Goal: Task Accomplishment & Management: Use online tool/utility

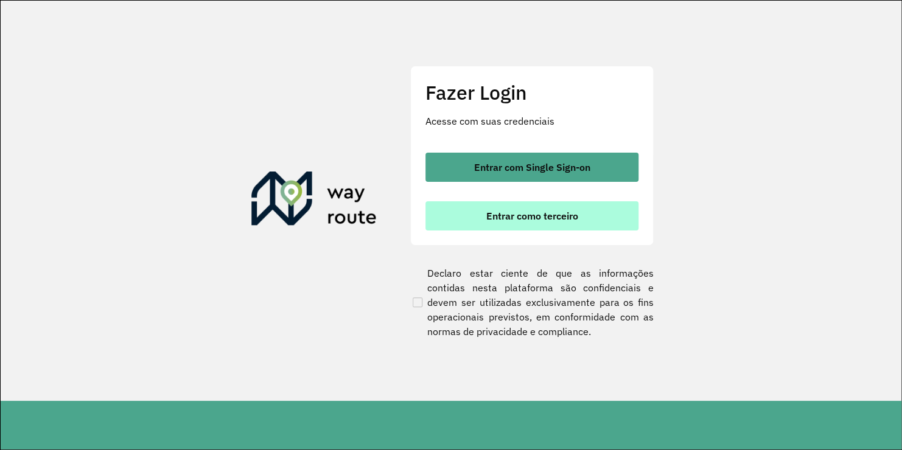
click at [445, 212] on button "Entrar como terceiro" at bounding box center [531, 215] width 213 height 29
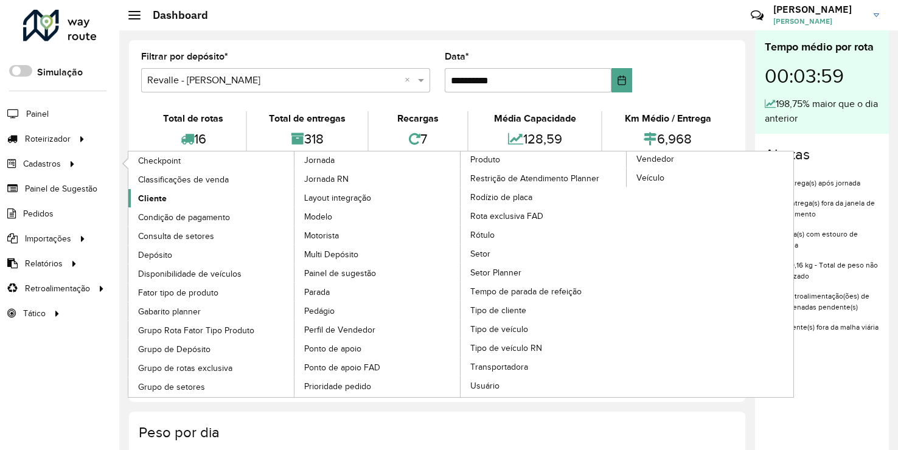
click at [152, 198] on span "Cliente" at bounding box center [152, 198] width 29 height 13
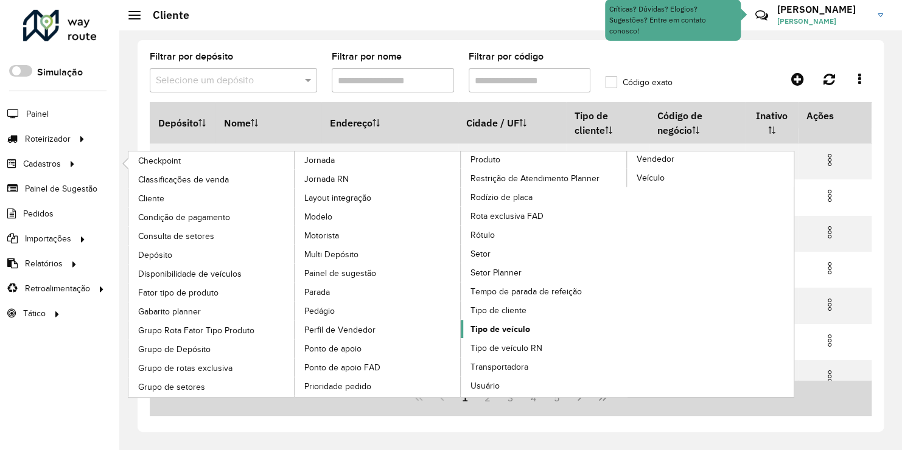
click at [518, 327] on span "Tipo de veículo" at bounding box center [500, 329] width 60 height 13
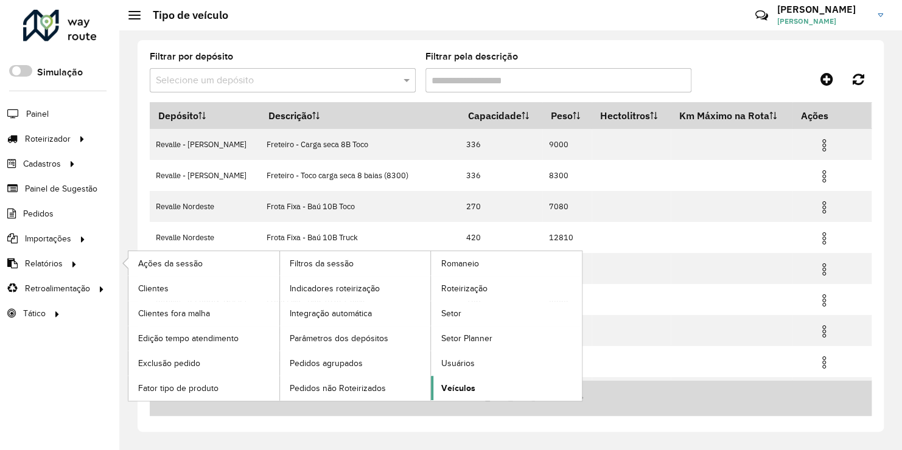
click at [458, 386] on span "Veículos" at bounding box center [458, 388] width 34 height 13
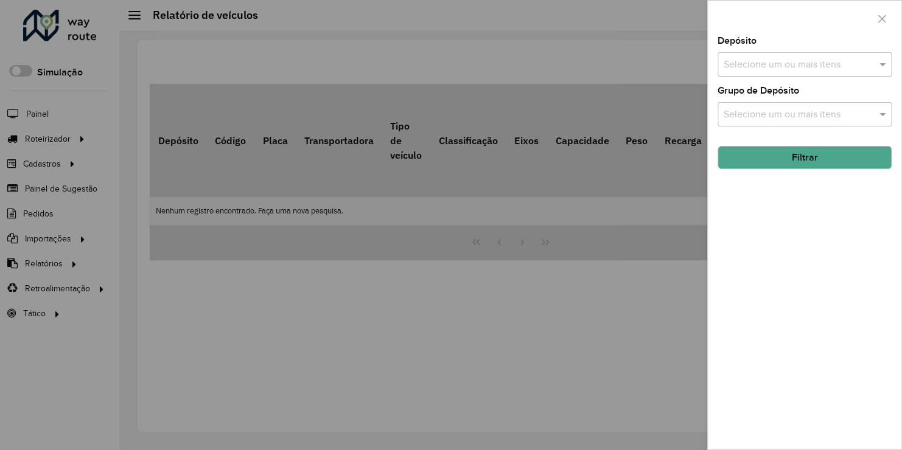
click at [741, 66] on input "text" at bounding box center [799, 65] width 156 height 15
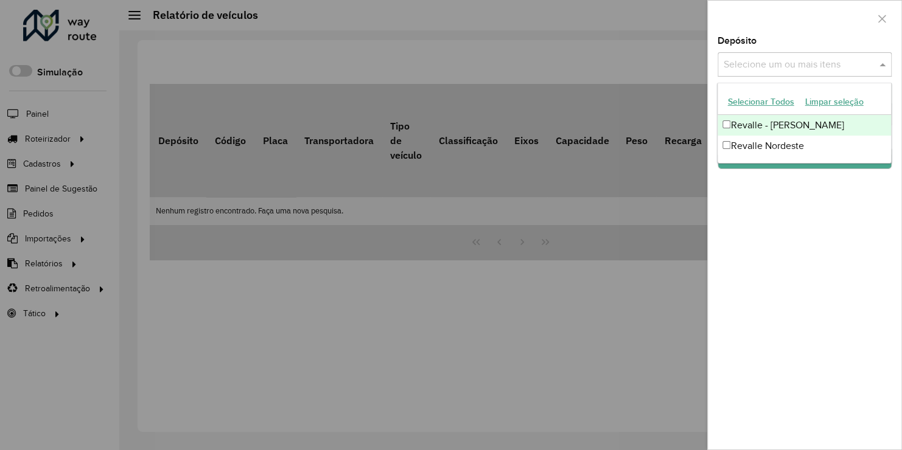
click at [755, 129] on div "Revalle - [PERSON_NAME]" at bounding box center [804, 125] width 173 height 21
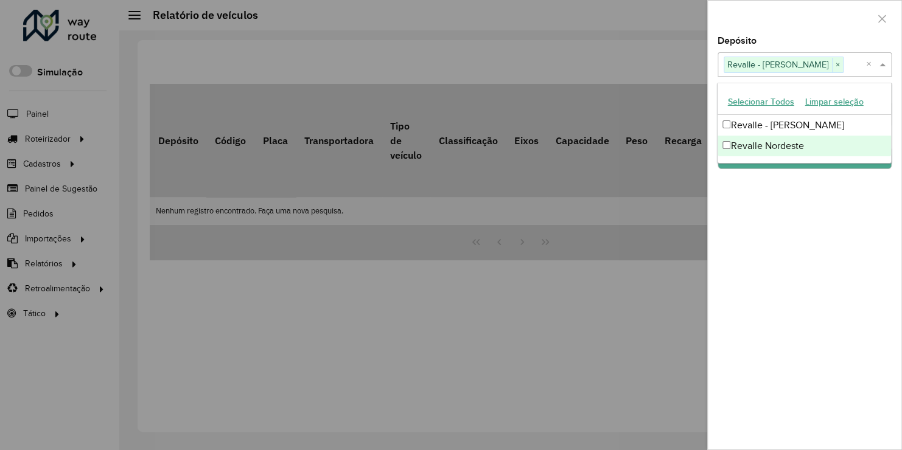
click at [696, 219] on div at bounding box center [451, 225] width 902 height 450
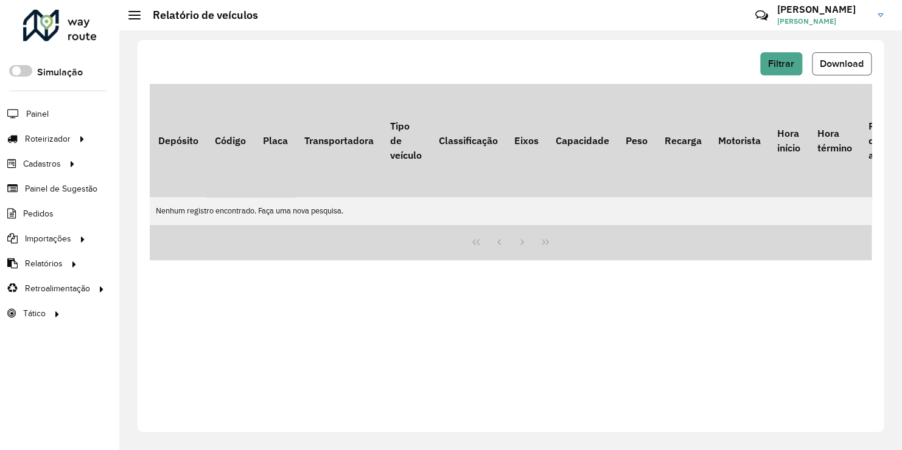
click at [820, 66] on span "Download" at bounding box center [842, 63] width 44 height 10
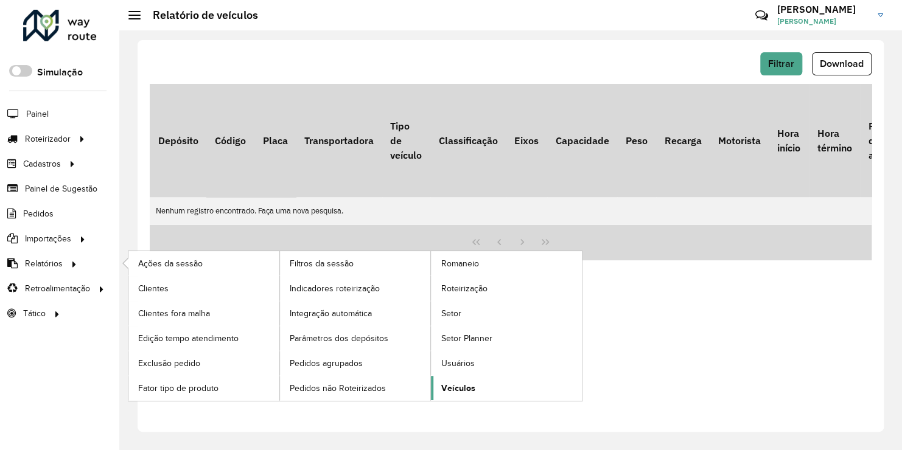
click at [456, 388] on span "Veículos" at bounding box center [458, 388] width 34 height 13
click at [453, 384] on span "Veículos" at bounding box center [458, 388] width 34 height 13
click at [456, 362] on span "Usuários" at bounding box center [458, 363] width 35 height 13
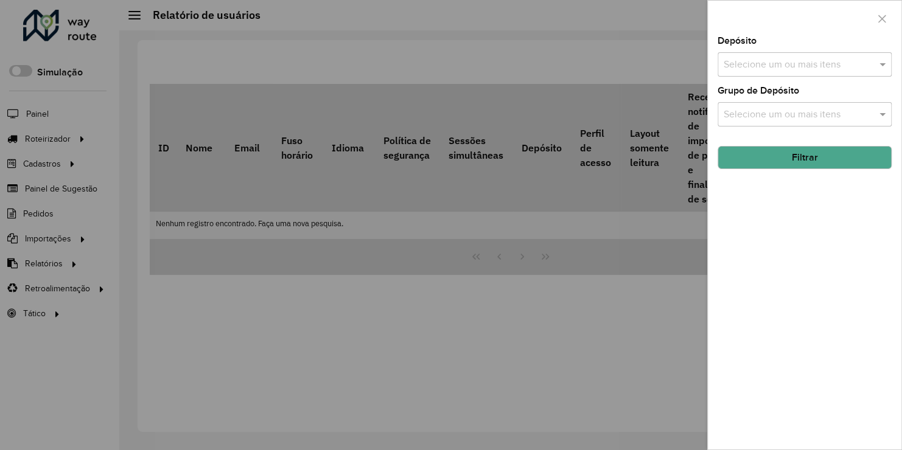
click at [54, 158] on div at bounding box center [451, 225] width 902 height 450
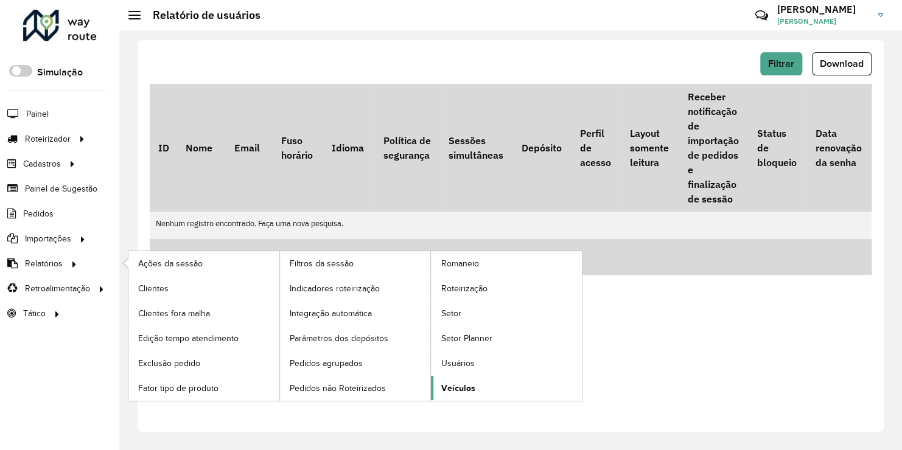
click at [449, 382] on span "Veículos" at bounding box center [458, 388] width 34 height 13
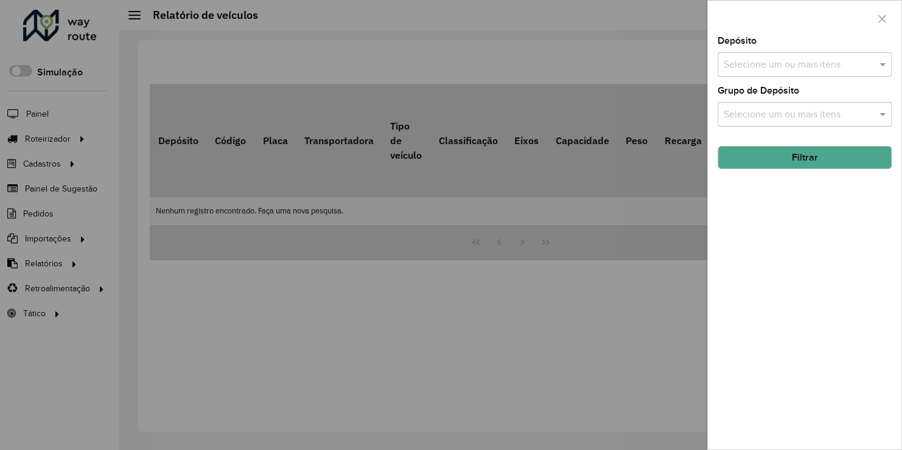
click at [742, 113] on input "text" at bounding box center [799, 115] width 156 height 15
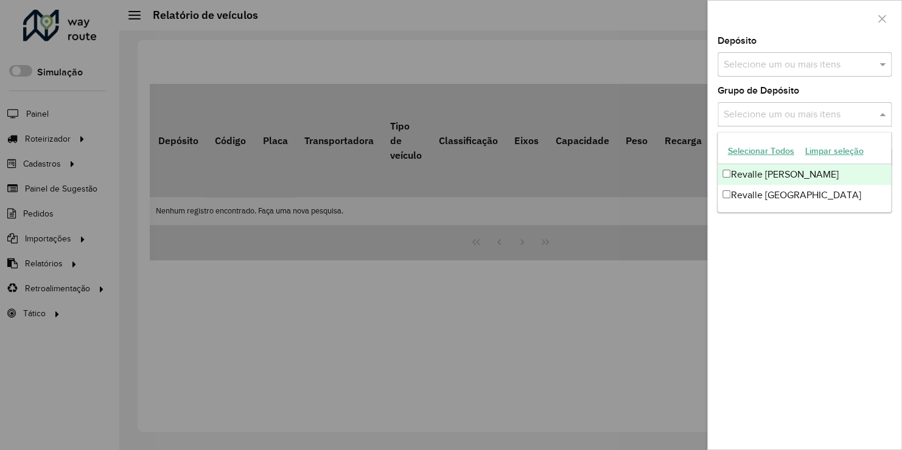
click at [758, 181] on div "Revalle [PERSON_NAME]" at bounding box center [804, 174] width 173 height 21
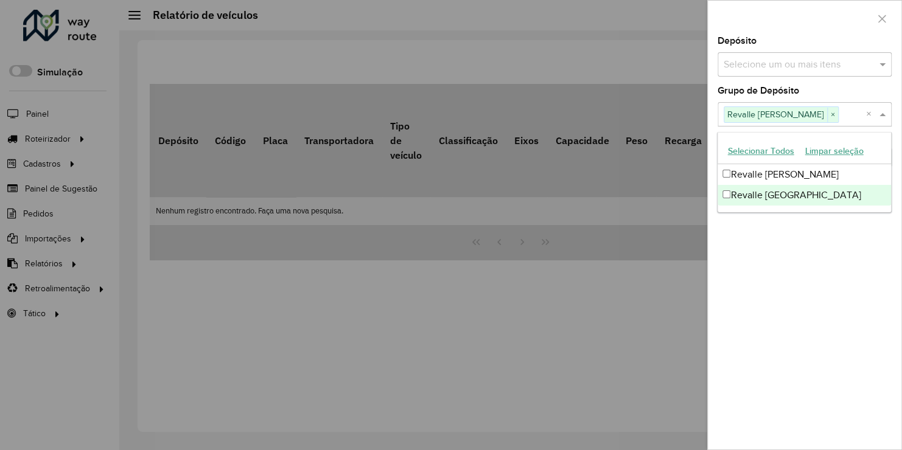
click at [760, 238] on div "Depósito Selecione um ou mais itens Grupo de Depósito Selecione um ou mais iten…" at bounding box center [805, 243] width 194 height 413
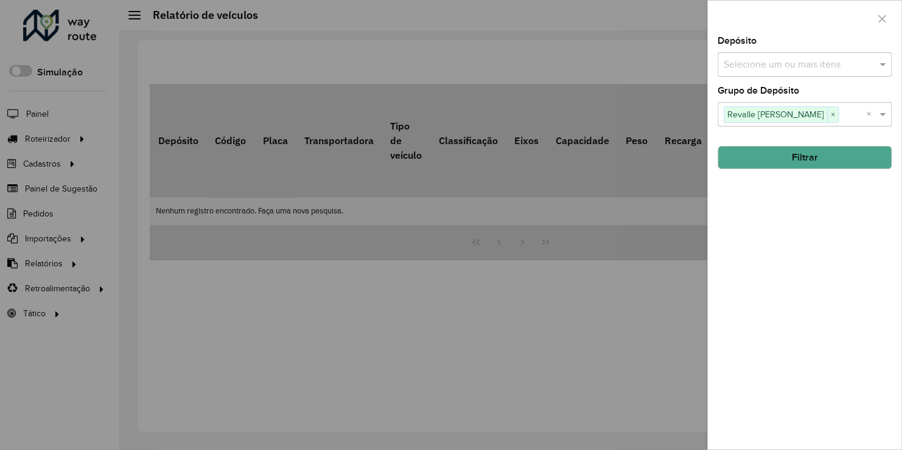
click at [763, 159] on button "Filtrar" at bounding box center [805, 157] width 174 height 23
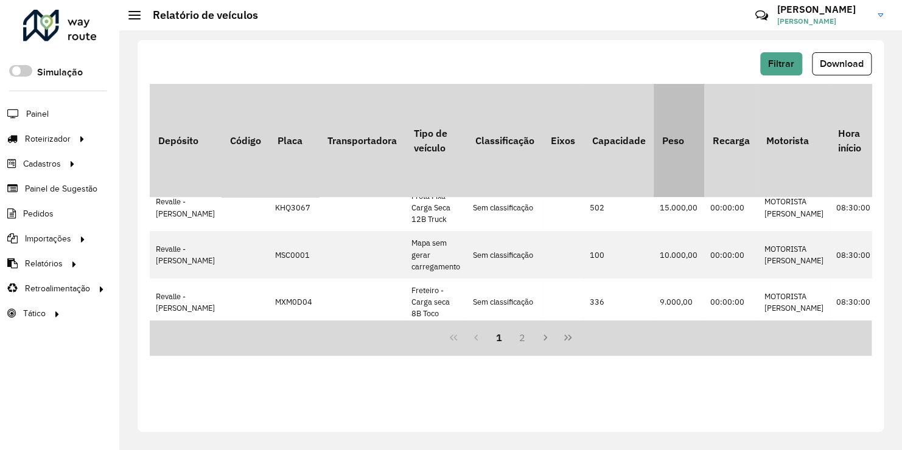
scroll to position [122, 0]
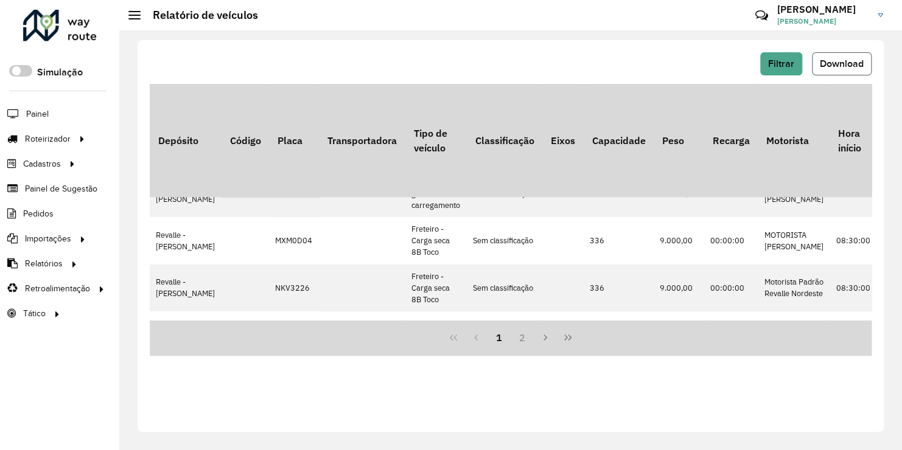
click at [840, 60] on span "Download" at bounding box center [842, 63] width 44 height 10
